Goal: Information Seeking & Learning: Learn about a topic

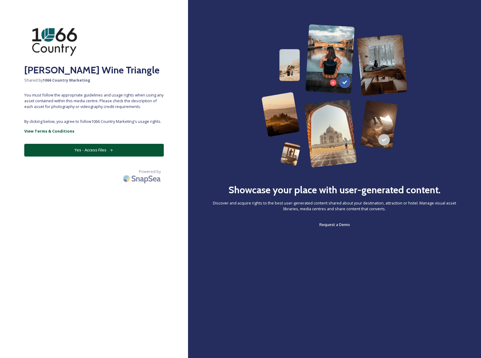
click at [92, 150] on button "Yes - Access Files" at bounding box center [93, 150] width 139 height 12
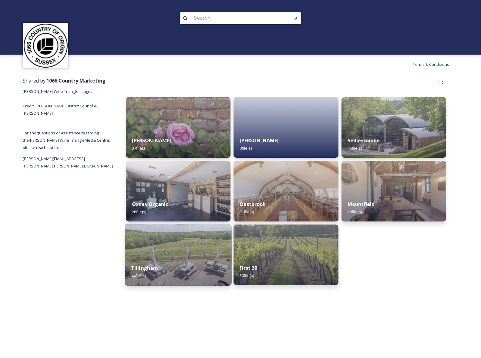
click at [177, 252] on img at bounding box center [178, 255] width 107 height 62
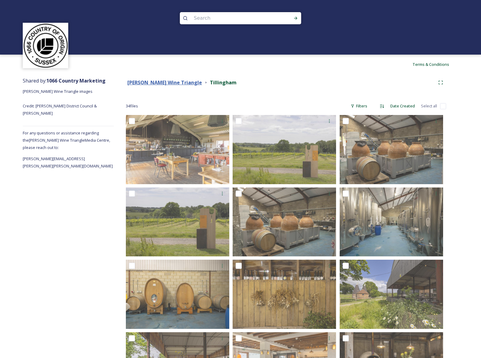
click at [144, 79] on div "[PERSON_NAME] Wine Triangle" at bounding box center [164, 83] width 75 height 8
click at [144, 84] on strong "[PERSON_NAME] Wine Triangle" at bounding box center [164, 82] width 75 height 7
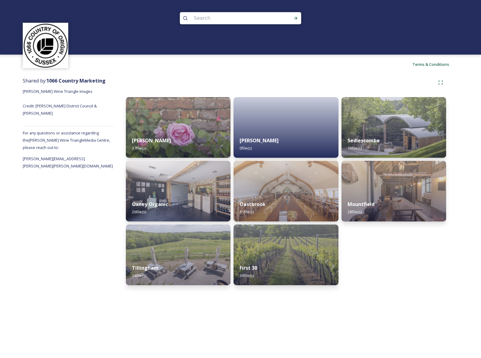
click at [370, 281] on div "Sedlescombe 16 file(s) Mountfield 28 file(s)" at bounding box center [393, 191] width 105 height 188
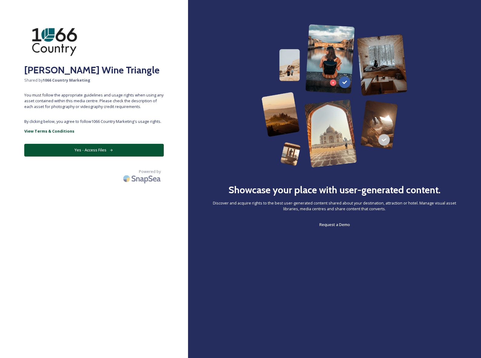
click at [95, 147] on button "Yes - Access Files" at bounding box center [93, 150] width 139 height 12
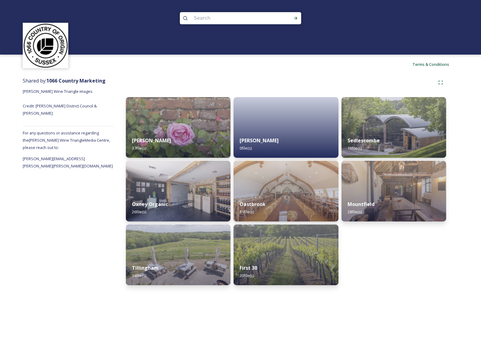
click at [380, 265] on div "Sedlescombe 16 file(s) Mountfield 28 file(s)" at bounding box center [393, 191] width 105 height 188
click at [246, 268] on strong "First 30" at bounding box center [248, 268] width 18 height 7
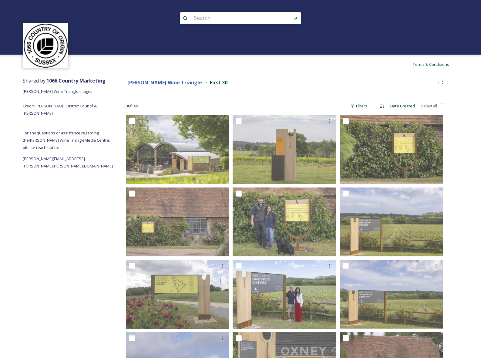
click at [155, 80] on strong "[PERSON_NAME] Wine Triangle" at bounding box center [164, 82] width 75 height 7
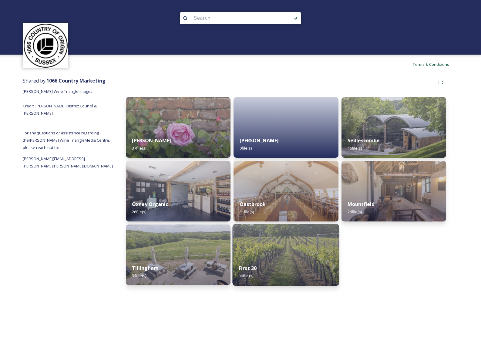
click at [279, 244] on img at bounding box center [286, 255] width 107 height 62
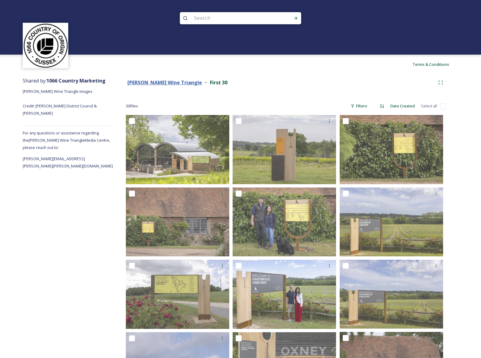
click at [156, 83] on strong "[PERSON_NAME] Wine Triangle" at bounding box center [164, 82] width 75 height 7
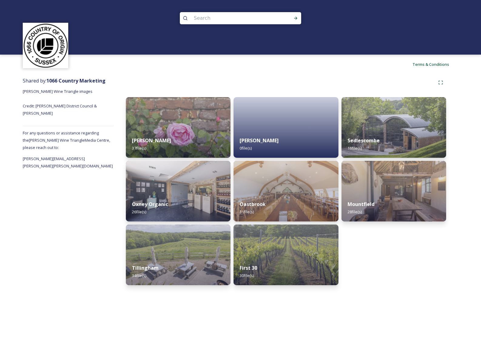
click at [433, 256] on div "Sedlescombe 16 file(s) Mountfield 28 file(s)" at bounding box center [393, 191] width 105 height 188
click at [156, 203] on strong "Oxney Organic" at bounding box center [149, 204] width 37 height 7
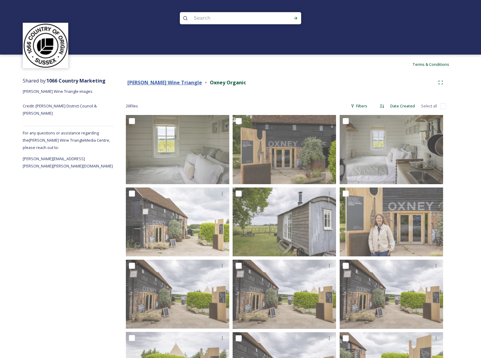
click at [157, 82] on strong "[PERSON_NAME] Wine Triangle" at bounding box center [164, 82] width 75 height 7
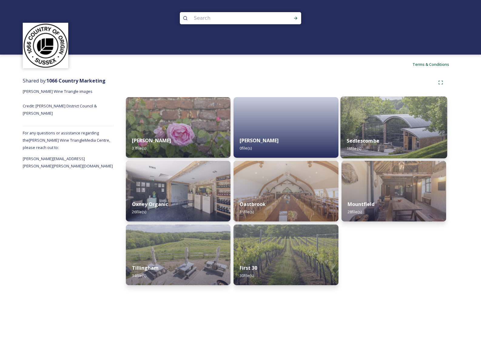
click at [397, 128] on img at bounding box center [393, 127] width 107 height 62
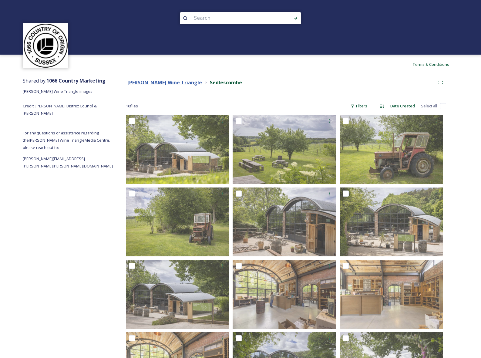
click at [158, 82] on strong "[PERSON_NAME] Wine Triangle" at bounding box center [164, 82] width 75 height 7
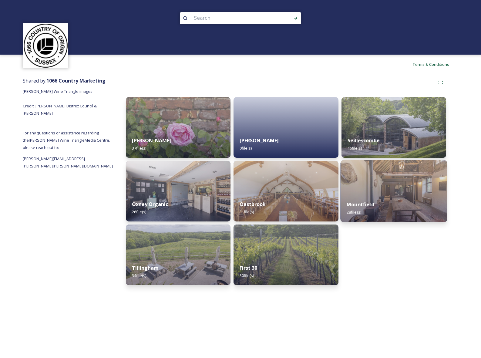
click at [398, 195] on div "Mountfield 28 file(s)" at bounding box center [393, 208] width 107 height 28
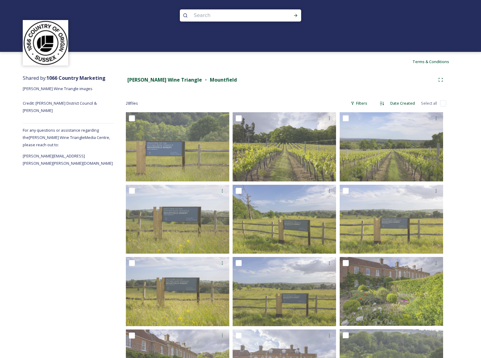
scroll to position [3, 0]
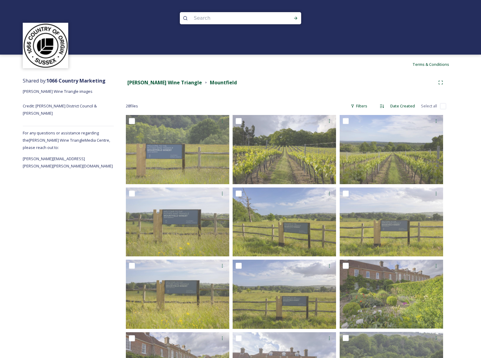
scroll to position [0, 0]
click at [157, 81] on strong "[PERSON_NAME] Wine Triangle" at bounding box center [164, 82] width 75 height 7
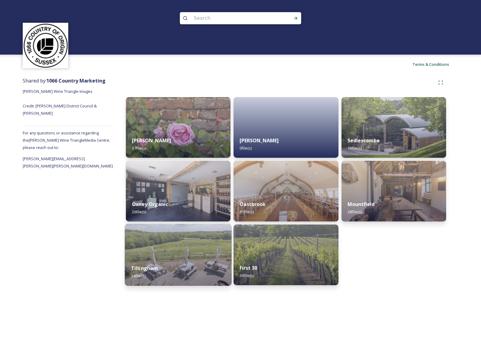
click at [155, 268] on strong "Tillingham" at bounding box center [144, 268] width 27 height 7
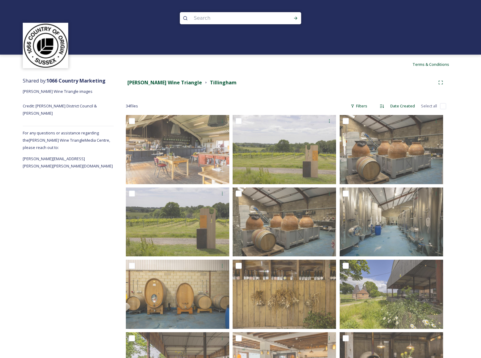
click at [458, 197] on div "Shared by: 1066 Country Marketing [PERSON_NAME] Wine Triangle images Credit: [P…" at bounding box center [240, 356] width 481 height 565
